Goal: Information Seeking & Learning: Understand process/instructions

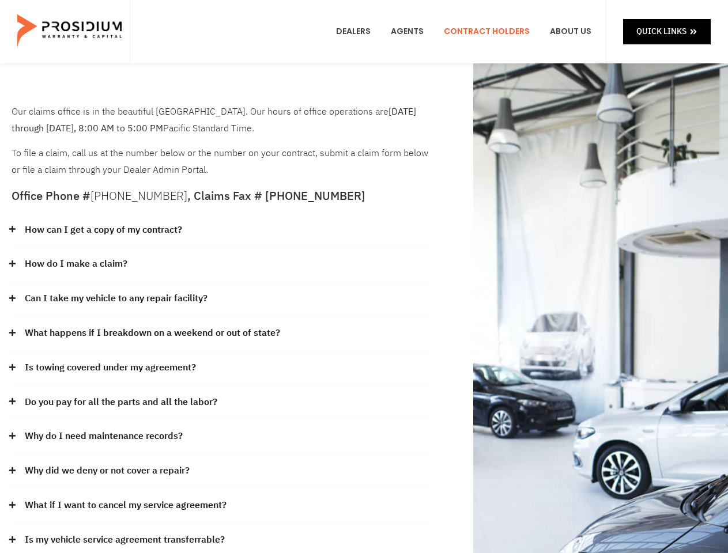
click at [364, 277] on div "How do I make a claim?" at bounding box center [221, 264] width 418 height 35
click at [221, 231] on div "How can I get a copy of my contract?" at bounding box center [221, 230] width 418 height 35
click at [103, 230] on link "How can I get a copy of my contract?" at bounding box center [103, 230] width 157 height 17
click at [221, 265] on div "How do I make a claim?" at bounding box center [221, 264] width 418 height 35
click at [76, 264] on link "How do I make a claim?" at bounding box center [76, 264] width 103 height 17
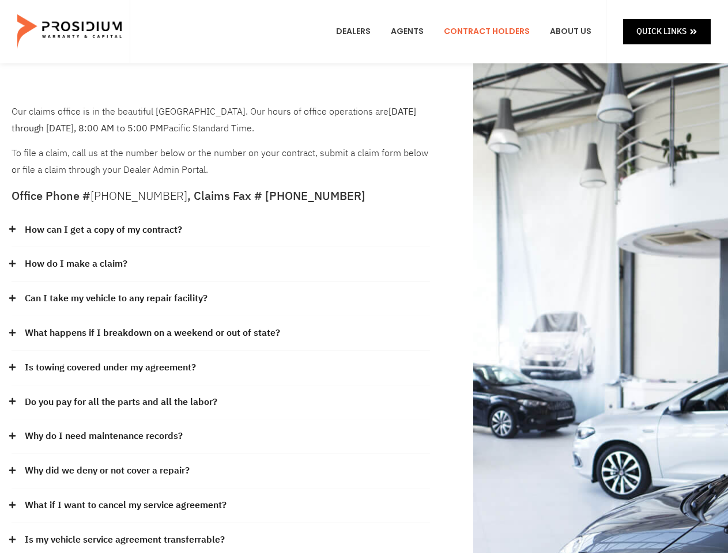
click at [221, 299] on div "Can I take my vehicle to any repair facility?" at bounding box center [221, 299] width 418 height 35
click at [116, 299] on link "Can I take my vehicle to any repair facility?" at bounding box center [116, 298] width 183 height 17
click at [221, 334] on link "What happens if I breakdown on a weekend or out of state?" at bounding box center [152, 333] width 255 height 17
click at [151, 333] on link "What happens if I breakdown on a weekend or out of state?" at bounding box center [152, 333] width 255 height 17
click at [221, 368] on div "Is towing covered under my agreement?" at bounding box center [221, 368] width 418 height 35
